Goal: Task Accomplishment & Management: Use online tool/utility

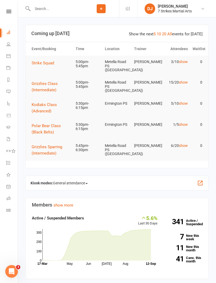
click at [12, 211] on link "Class check-in" at bounding box center [12, 211] width 12 height 12
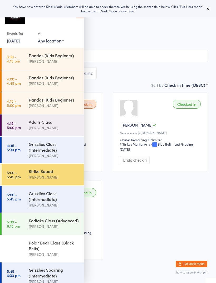
click at [62, 42] on select "Any location [GEOGRAPHIC_DATA] [GEOGRAPHIC_DATA][PERSON_NAME] [GEOGRAPHIC_DATA]…" at bounding box center [51, 41] width 26 height 6
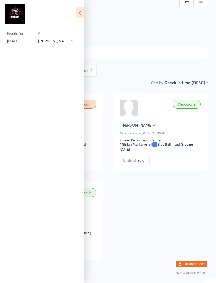
click at [68, 42] on select "Any location [GEOGRAPHIC_DATA] [GEOGRAPHIC_DATA][PERSON_NAME] [GEOGRAPHIC_DATA]…" at bounding box center [56, 41] width 36 height 6
select select "5"
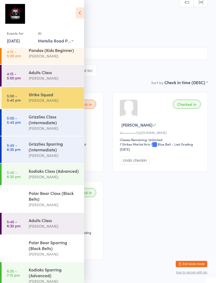
scroll to position [29, 0]
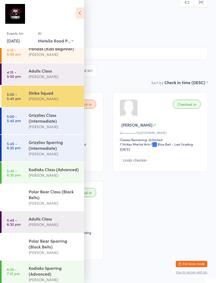
click at [57, 118] on div "Grizzlies Class (Intermediate)" at bounding box center [54, 118] width 51 height 12
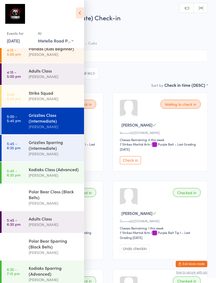
click at [82, 10] on icon at bounding box center [80, 12] width 8 height 11
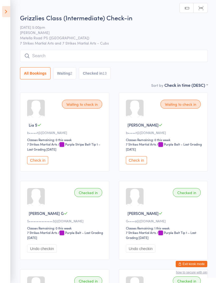
click at [104, 73] on button "Checked in 13" at bounding box center [95, 73] width 32 height 12
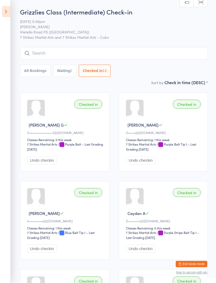
click at [69, 74] on button "Waiting 2" at bounding box center [64, 71] width 23 height 12
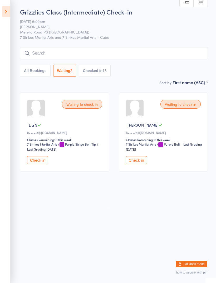
click at [42, 164] on button "Check in" at bounding box center [37, 160] width 21 height 8
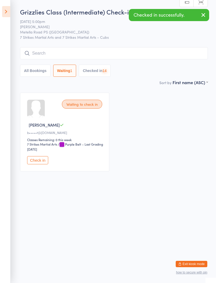
click at [44, 163] on button "Check in" at bounding box center [37, 160] width 21 height 8
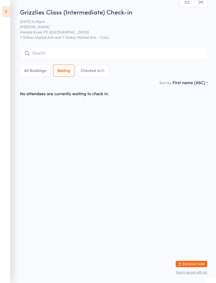
click at [94, 71] on button "Checked in 15" at bounding box center [93, 71] width 32 height 12
select select "5"
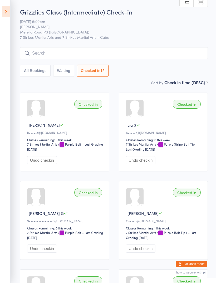
click at [150, 55] on input "search" at bounding box center [114, 53] width 188 height 12
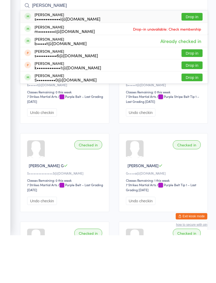
type input "[PERSON_NAME]"
click at [198, 61] on button "Drop in" at bounding box center [191, 65] width 21 height 8
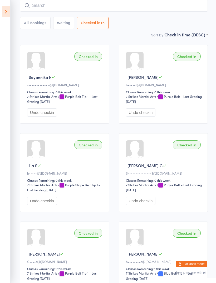
click at [7, 7] on icon at bounding box center [6, 11] width 8 height 11
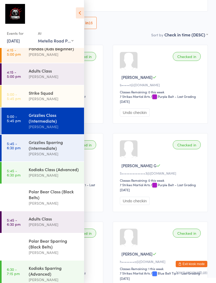
click at [57, 172] on div "Kodiaks Class (Advanced)" at bounding box center [54, 169] width 51 height 6
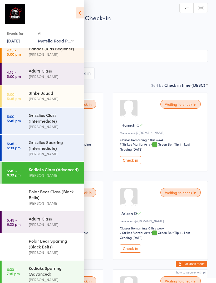
click at [82, 11] on icon at bounding box center [80, 12] width 8 height 11
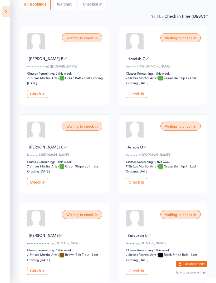
scroll to position [70, 0]
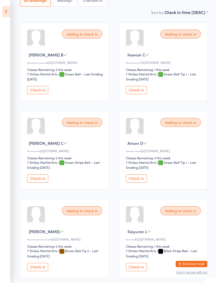
click at [140, 182] on button "Check in" at bounding box center [136, 178] width 21 height 8
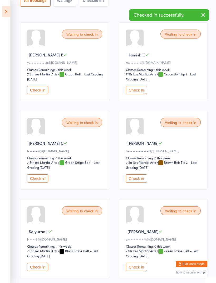
click at [3, 11] on icon at bounding box center [6, 11] width 8 height 11
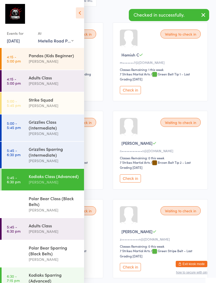
click at [32, 203] on div "Polar Bear Class (Black Belts)" at bounding box center [54, 201] width 51 height 12
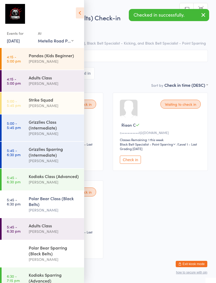
click at [77, 17] on icon at bounding box center [80, 12] width 8 height 11
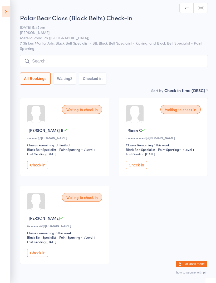
click at [35, 253] on div "Waiting to check in [PERSON_NAME] D n•••••••o@[DOMAIN_NAME] Classes Remaining: …" at bounding box center [64, 224] width 89 height 78
click at [34, 256] on button "Check in" at bounding box center [37, 252] width 21 height 8
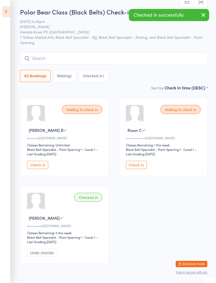
click at [7, 12] on icon at bounding box center [6, 11] width 8 height 11
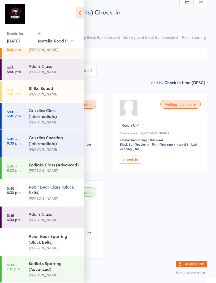
scroll to position [39, 0]
click at [33, 240] on div "Polar Bear Sparring (Black Belts)" at bounding box center [54, 239] width 51 height 12
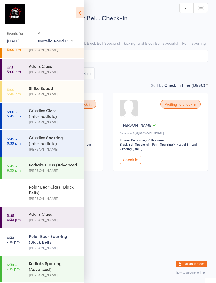
click at [78, 13] on icon at bounding box center [80, 12] width 8 height 11
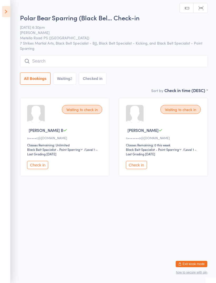
click at [135, 169] on button "Check in" at bounding box center [136, 165] width 21 height 8
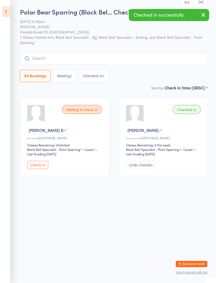
click at [3, 12] on icon at bounding box center [6, 11] width 8 height 11
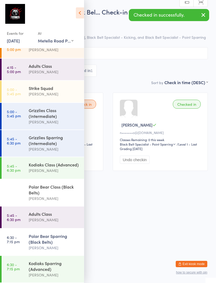
click at [26, 239] on link "6:30 - 7:15 pm Polar Bear Sparring (Black Belts) [PERSON_NAME]" at bounding box center [43, 241] width 82 height 27
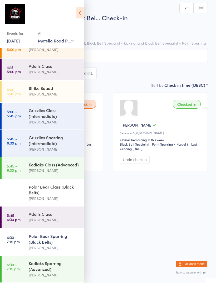
click at [79, 14] on icon at bounding box center [80, 12] width 8 height 11
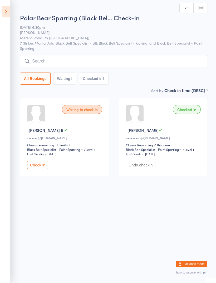
click at [6, 1] on aside "Events for [DATE] [DATE] [DATE] Sun Mon Tue Wed Thu Fri Sat 36 31 01 02 03 04 0…" at bounding box center [5, 141] width 11 height 283
click at [4, 14] on icon at bounding box center [6, 11] width 8 height 11
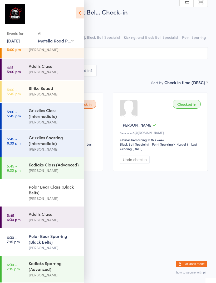
click at [31, 266] on div "Kodiaks Sparring (Advanced)" at bounding box center [54, 266] width 51 height 12
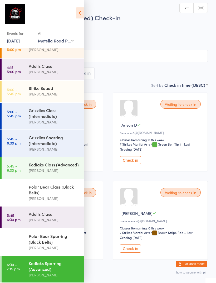
click at [77, 15] on icon at bounding box center [80, 12] width 8 height 11
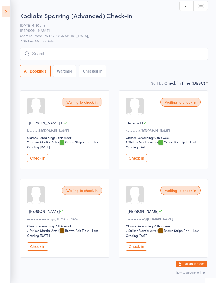
scroll to position [1, 0]
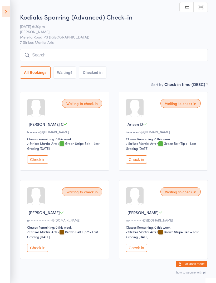
click at [133, 162] on button "Check in" at bounding box center [136, 159] width 21 height 8
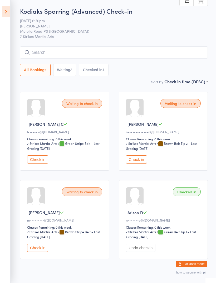
click at [35, 251] on button "Check in" at bounding box center [37, 247] width 21 height 8
click at [33, 160] on button "Check in" at bounding box center [37, 159] width 21 height 8
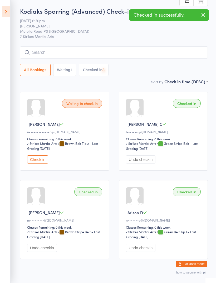
click at [7, 15] on icon at bounding box center [6, 11] width 8 height 11
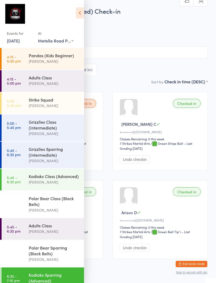
click at [43, 179] on div "Kodiaks Class (Advanced)" at bounding box center [54, 176] width 51 height 6
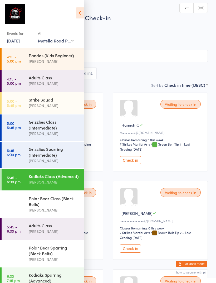
click at [76, 16] on icon at bounding box center [80, 12] width 8 height 11
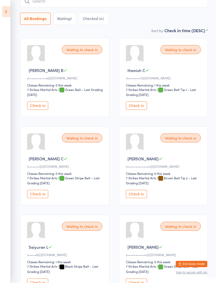
scroll to position [56, 0]
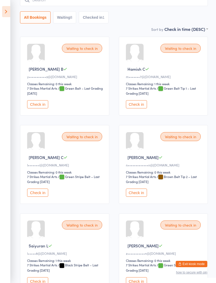
click at [33, 197] on button "Check in" at bounding box center [37, 192] width 21 height 8
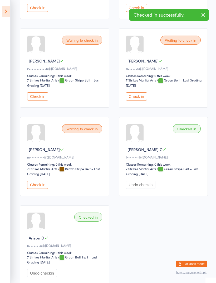
click at [33, 189] on button "Check in" at bounding box center [37, 185] width 21 height 8
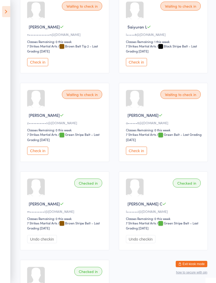
scroll to position [185, 0]
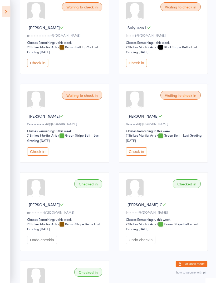
click at [42, 155] on button "Check in" at bounding box center [37, 151] width 21 height 8
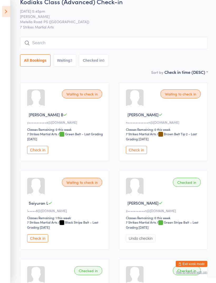
scroll to position [0, 0]
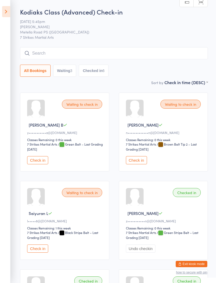
click at [6, 11] on icon at bounding box center [6, 11] width 8 height 11
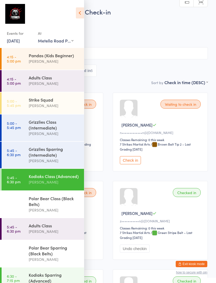
click at [31, 202] on div "Polar Bear Class (Black Belts)" at bounding box center [54, 201] width 51 height 12
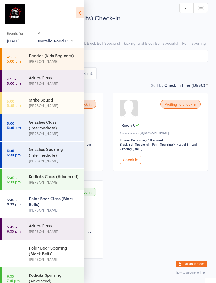
click at [79, 14] on icon at bounding box center [80, 12] width 8 height 11
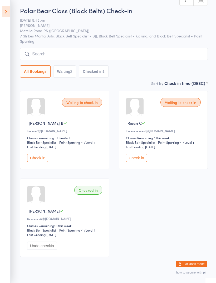
scroll to position [8, 0]
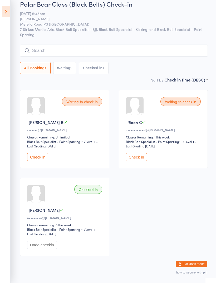
click at [66, 46] on input "search" at bounding box center [114, 51] width 188 height 12
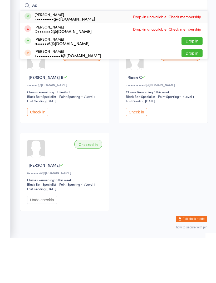
type input "A"
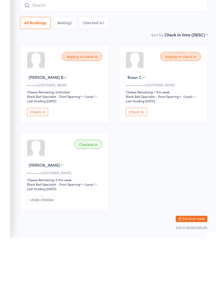
click at [163, 149] on div "Waiting to check in [PERSON_NAME] B s•••••c@[DOMAIN_NAME] Classes Remaining: Un…" at bounding box center [113, 172] width 197 height 175
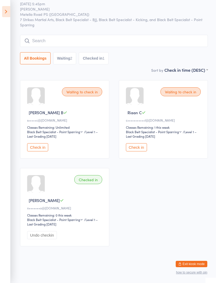
click at [6, 13] on icon at bounding box center [6, 11] width 8 height 11
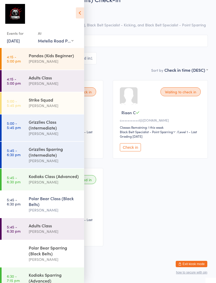
click at [59, 155] on div "Grizzlies Sparring (Intermediate)" at bounding box center [54, 152] width 51 height 12
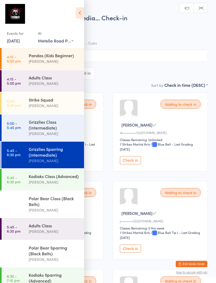
click at [82, 13] on icon at bounding box center [80, 12] width 8 height 11
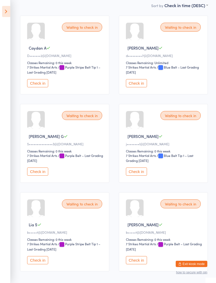
scroll to position [77, 0]
click at [37, 85] on button "Check in" at bounding box center [37, 83] width 21 height 8
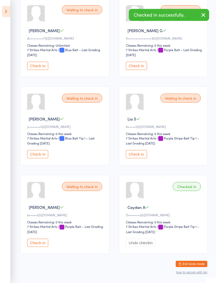
scroll to position [94, 0]
click at [35, 246] on button "Check in" at bounding box center [37, 242] width 21 height 8
click at [35, 156] on button "Check in" at bounding box center [37, 154] width 21 height 8
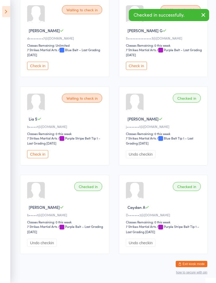
click at [39, 158] on button "Check in" at bounding box center [37, 154] width 21 height 8
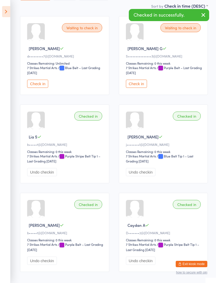
scroll to position [73, 0]
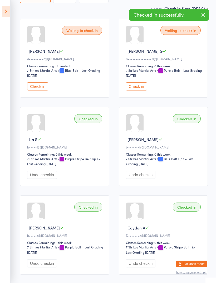
click at [142, 87] on button "Check in" at bounding box center [136, 86] width 21 height 8
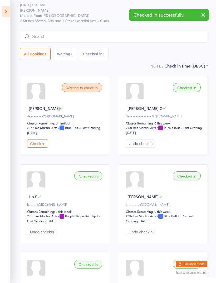
scroll to position [0, 0]
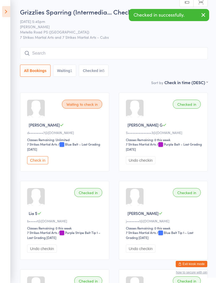
click at [142, 52] on input "search" at bounding box center [114, 53] width 188 height 12
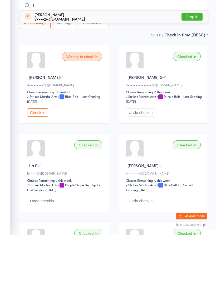
type input "T"
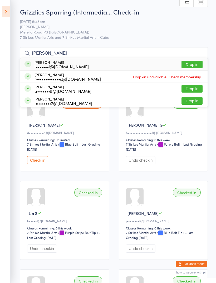
type input "[PERSON_NAME]"
click at [192, 66] on button "Drop in" at bounding box center [191, 65] width 21 height 8
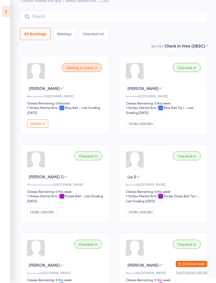
scroll to position [36, 0]
click at [147, 21] on input "search" at bounding box center [114, 17] width 188 height 12
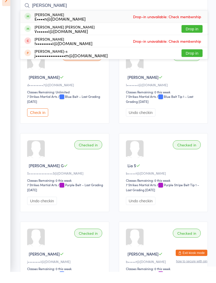
type input "[PERSON_NAME]"
click at [190, 36] on button "Drop in" at bounding box center [191, 40] width 21 height 8
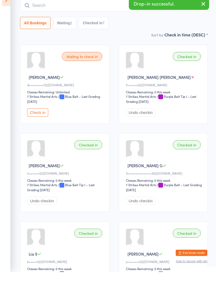
click at [113, 11] on input "search" at bounding box center [114, 17] width 188 height 12
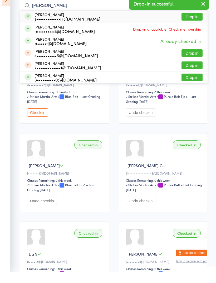
type input "[PERSON_NAME]"
click at [191, 24] on button "Drop in" at bounding box center [191, 28] width 21 height 8
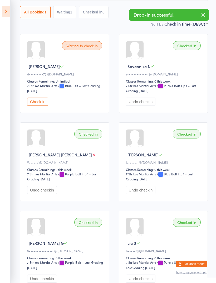
scroll to position [59, 0]
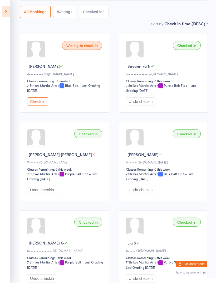
click at [7, 12] on icon at bounding box center [6, 11] width 8 height 11
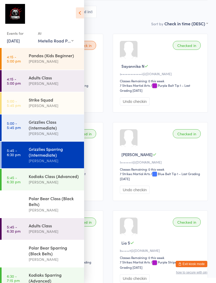
click at [56, 128] on div "Grizzlies Class (Intermediate)" at bounding box center [54, 125] width 51 height 12
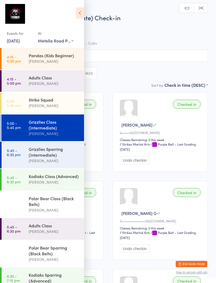
click at [84, 15] on icon at bounding box center [80, 12] width 8 height 11
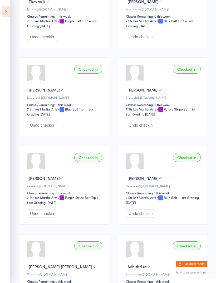
scroll to position [468, 0]
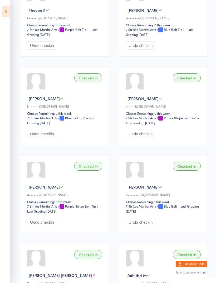
click at [7, 16] on icon at bounding box center [6, 11] width 8 height 11
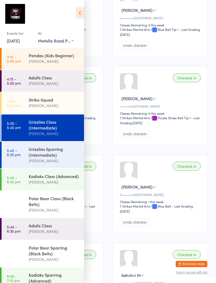
click at [57, 157] on div "Grizzlies Sparring (Intermediate)" at bounding box center [54, 152] width 51 height 12
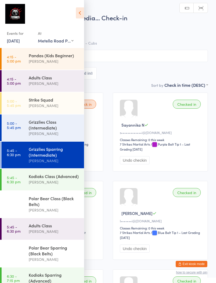
click at [82, 13] on icon at bounding box center [80, 12] width 8 height 11
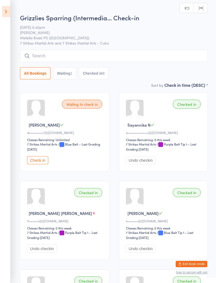
click at [136, 54] on input "search" at bounding box center [114, 56] width 188 height 12
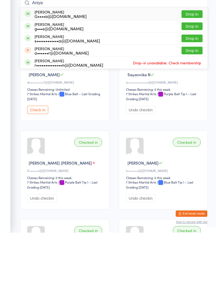
type input "Aniya"
click at [191, 61] on button "Drop in" at bounding box center [191, 65] width 21 height 8
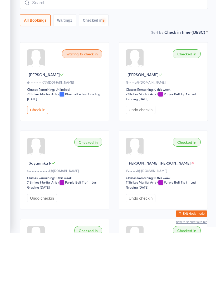
click at [121, 47] on input "search" at bounding box center [114, 53] width 188 height 12
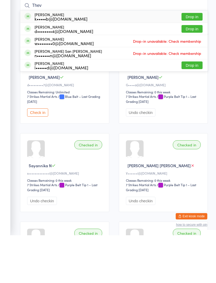
type input "Thev"
click at [192, 61] on button "Drop in" at bounding box center [191, 65] width 21 height 8
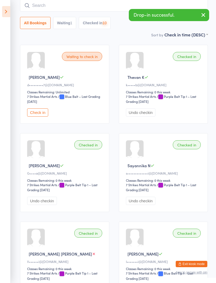
click at [112, 7] on input "search" at bounding box center [114, 5] width 188 height 12
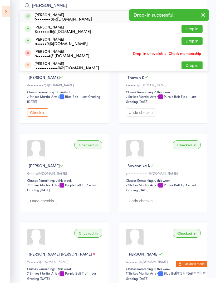
type input "[PERSON_NAME]"
click at [195, 29] on button "Drop in" at bounding box center [191, 29] width 21 height 8
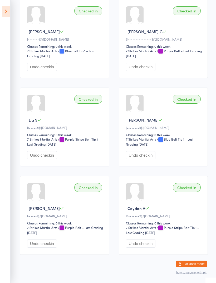
scroll to position [366, 0]
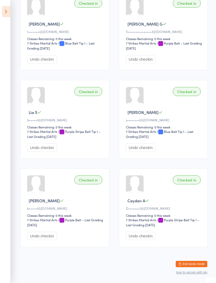
click at [6, 9] on icon at bounding box center [6, 11] width 8 height 11
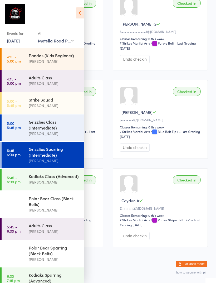
click at [63, 179] on div "Kodiaks Class (Advanced)" at bounding box center [54, 176] width 51 height 6
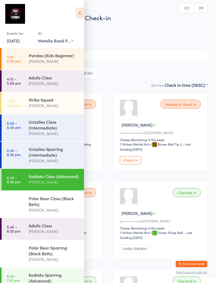
click at [78, 16] on icon at bounding box center [80, 12] width 8 height 11
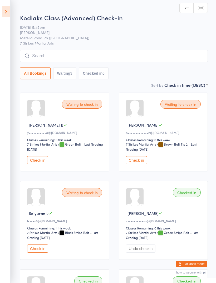
click at [44, 252] on button "Check in" at bounding box center [37, 248] width 21 height 8
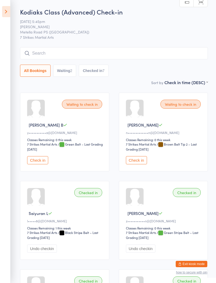
click at [133, 57] on input "search" at bounding box center [114, 53] width 188 height 12
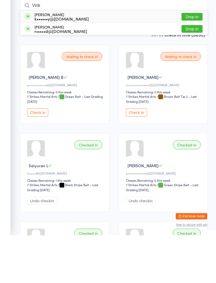
type input "Virik"
click at [195, 61] on button "Drop in" at bounding box center [191, 65] width 21 height 8
